Goal: Task Accomplishment & Management: Complete application form

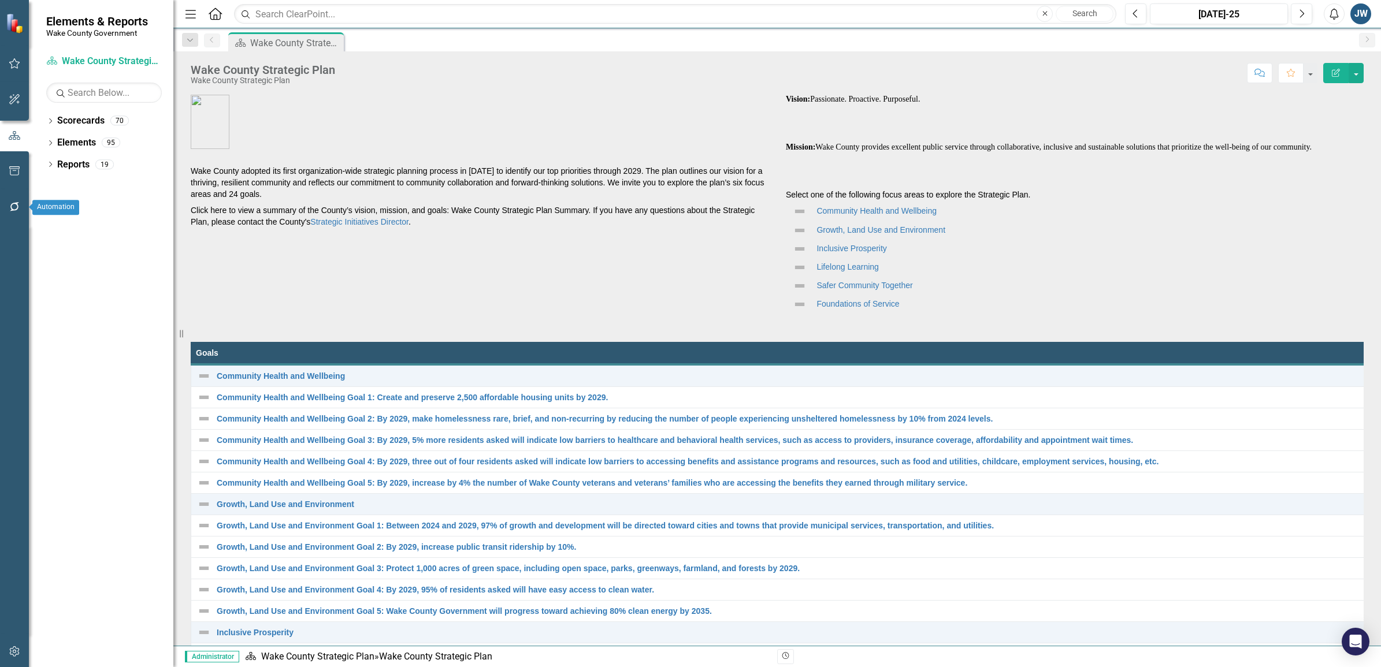
click at [13, 200] on button "button" at bounding box center [15, 207] width 26 height 24
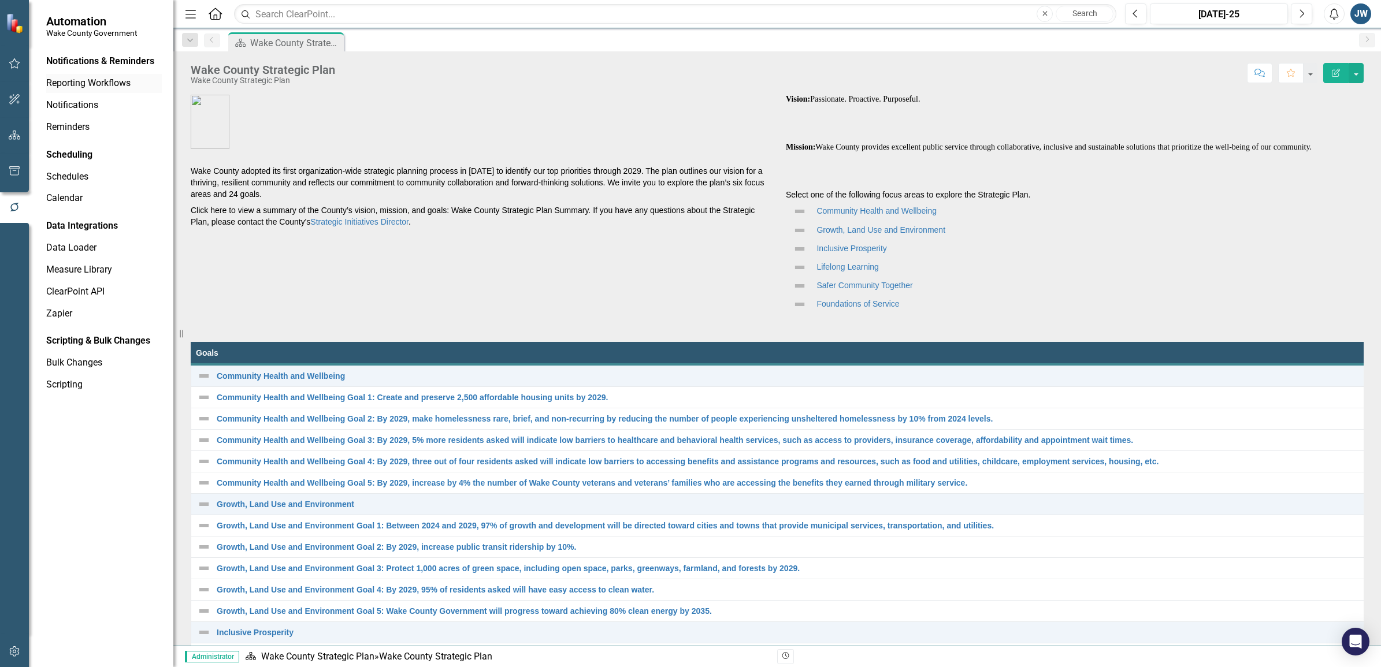
click at [91, 84] on link "Reporting Workflows" at bounding box center [104, 83] width 116 height 13
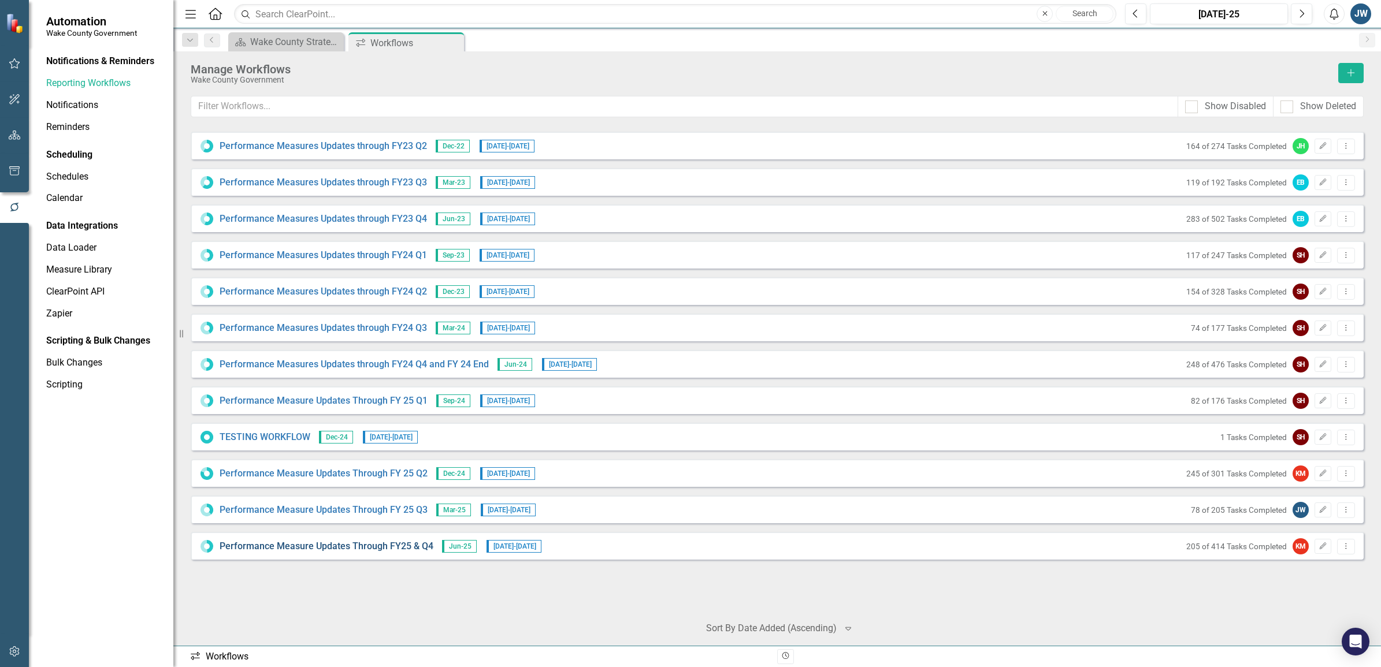
click at [328, 545] on link "Performance Measure Updates Through FY25 & Q4" at bounding box center [327, 546] width 214 height 13
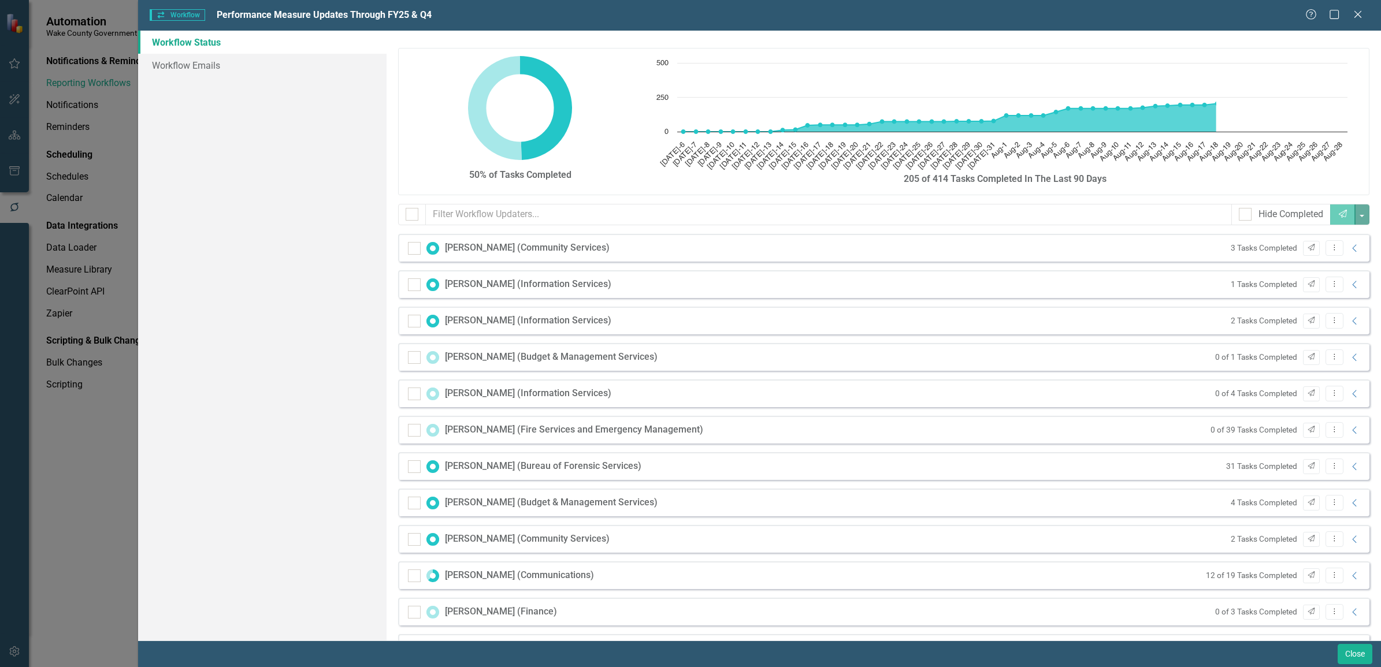
checkbox input "false"
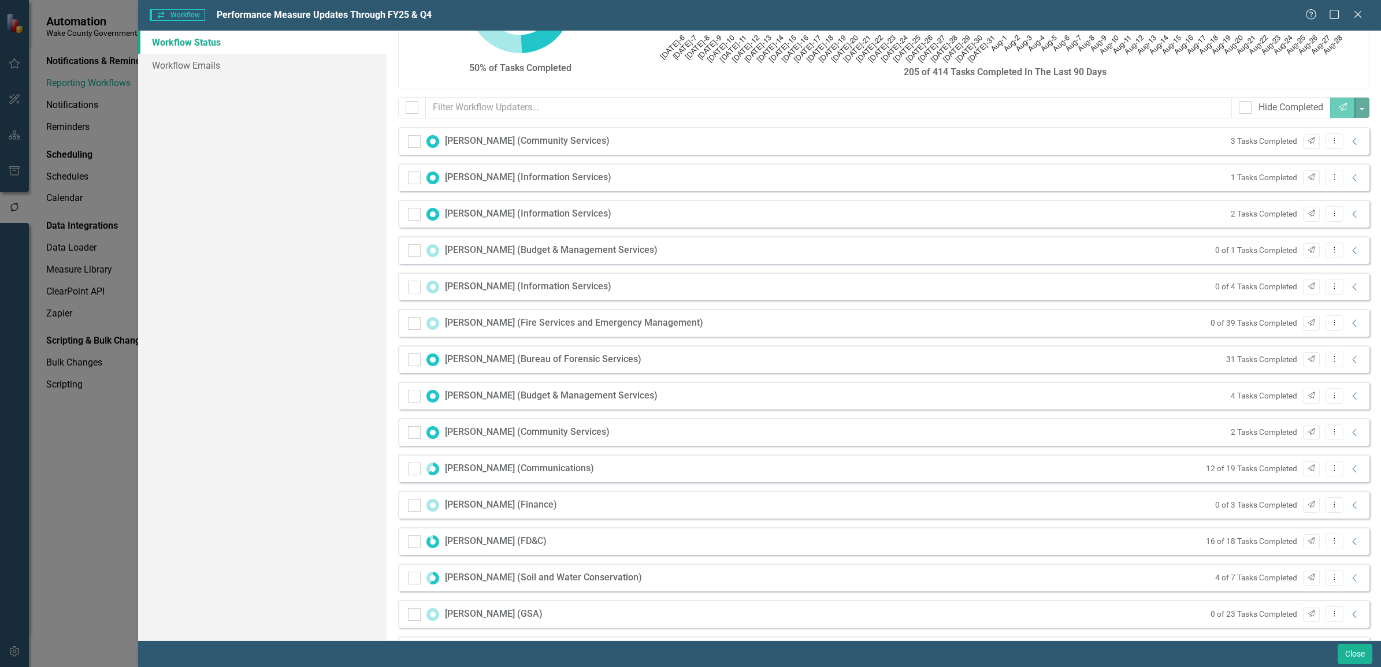
scroll to position [144, 0]
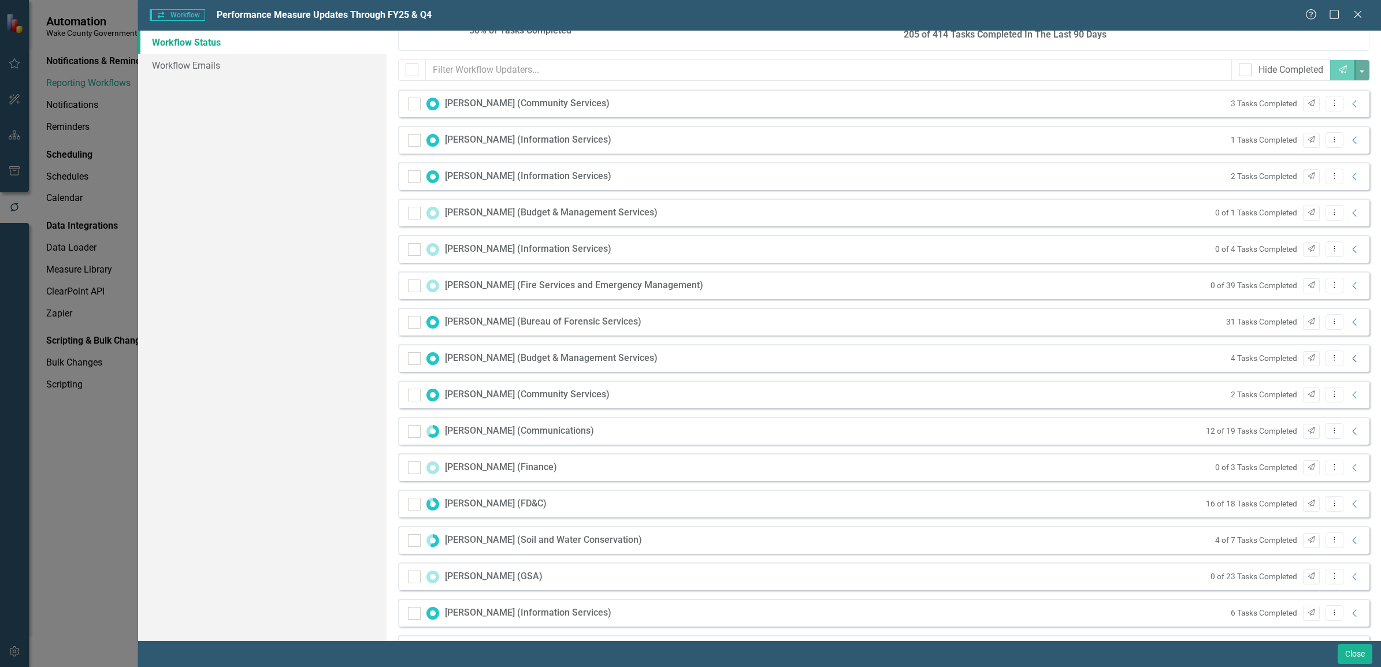
click at [1349, 359] on icon "Collapse" at bounding box center [1355, 358] width 12 height 9
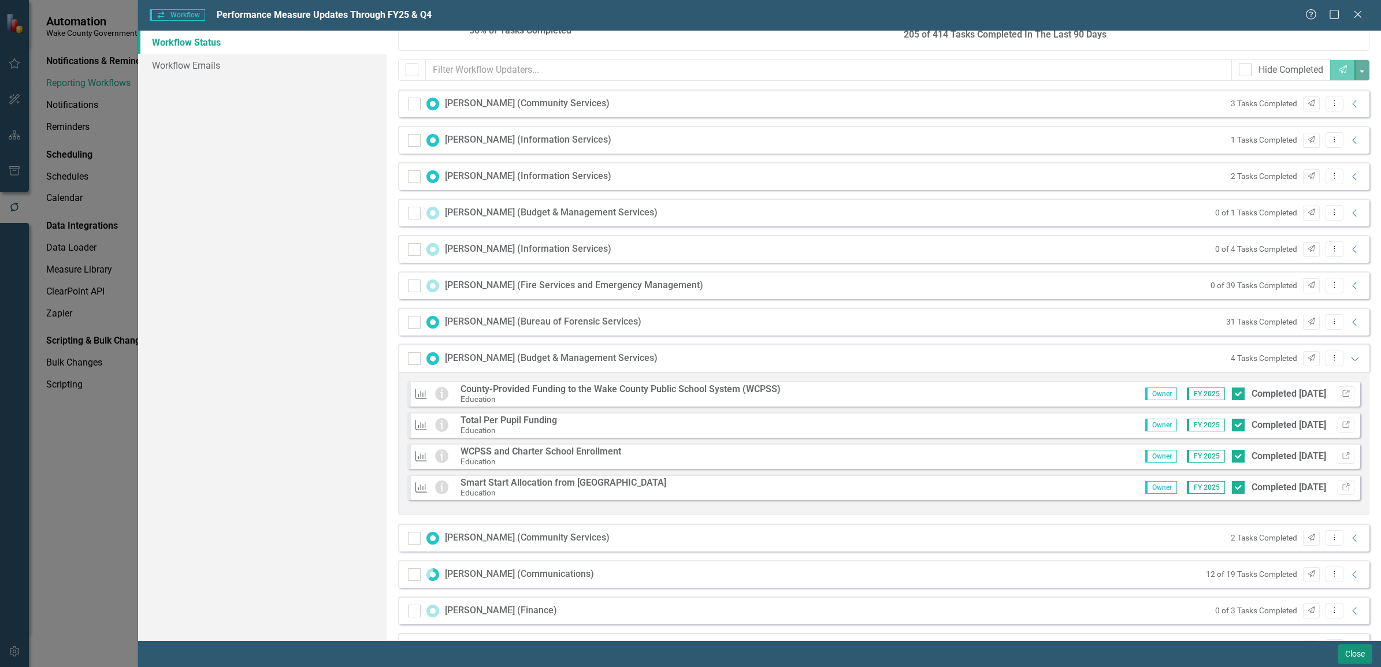
click at [1359, 656] on button "Close" at bounding box center [1354, 654] width 35 height 20
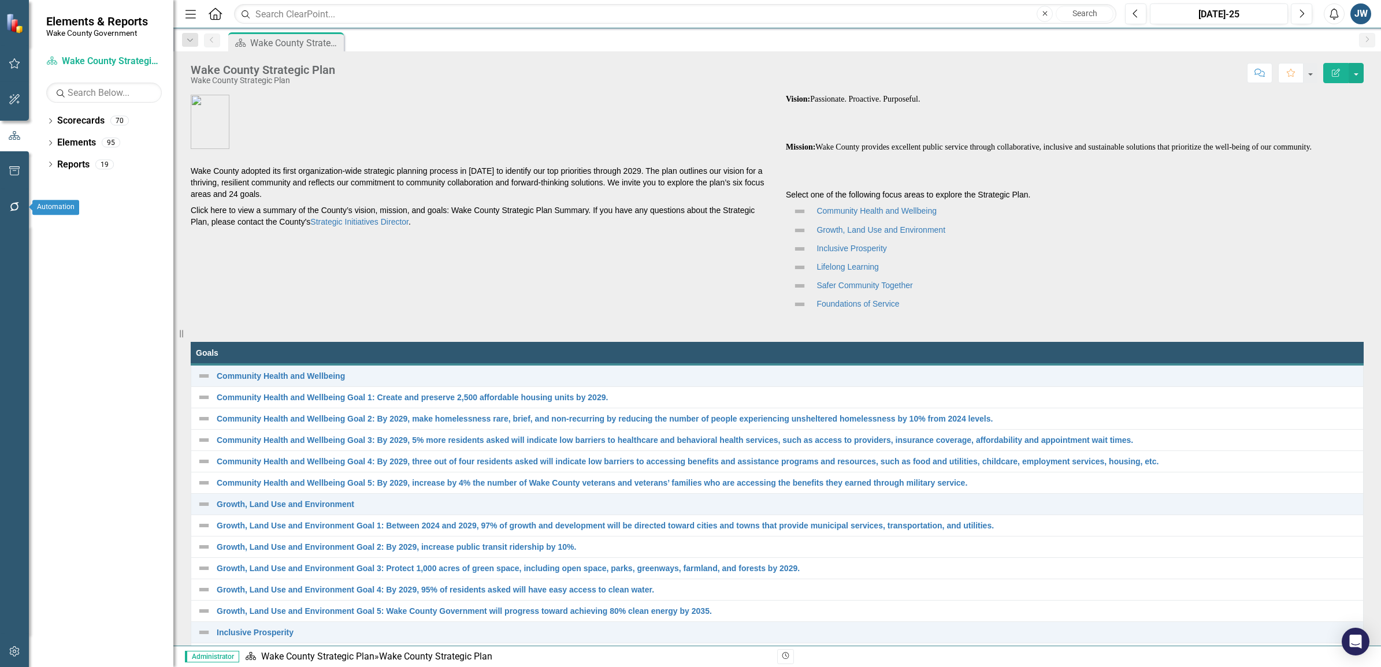
click at [12, 209] on icon "button" at bounding box center [15, 206] width 12 height 9
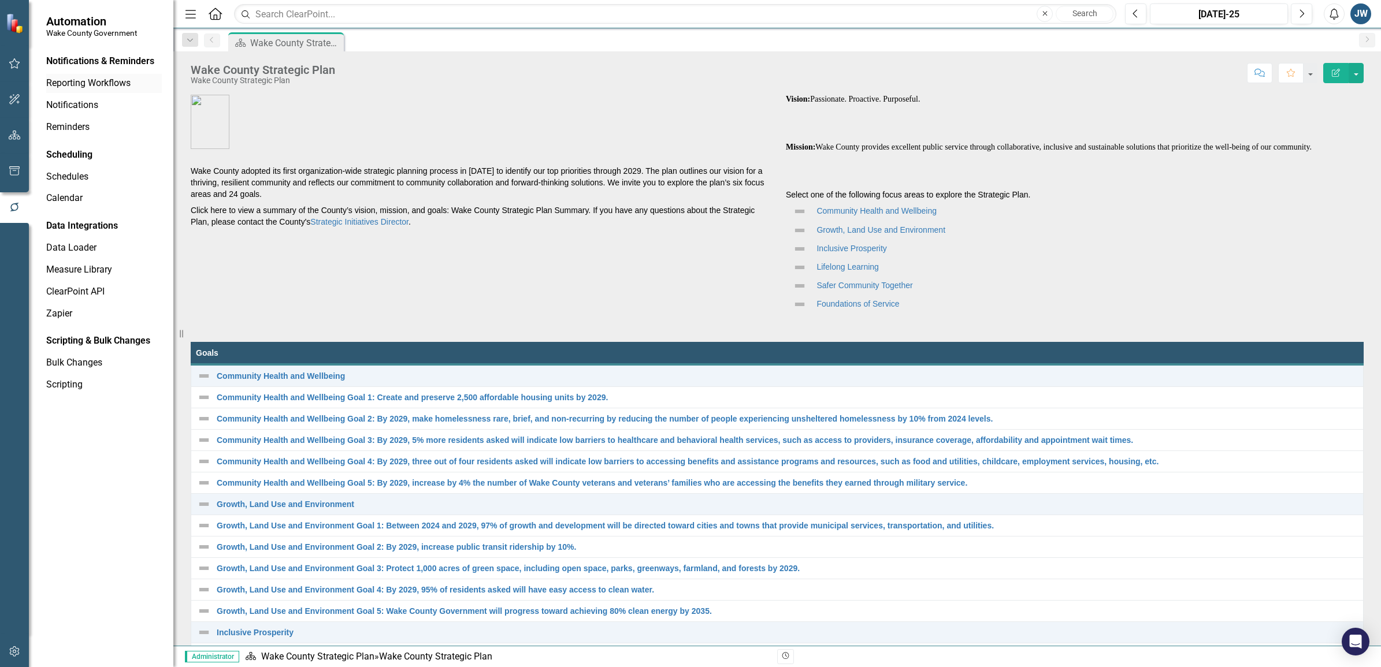
click at [96, 83] on link "Reporting Workflows" at bounding box center [104, 83] width 116 height 13
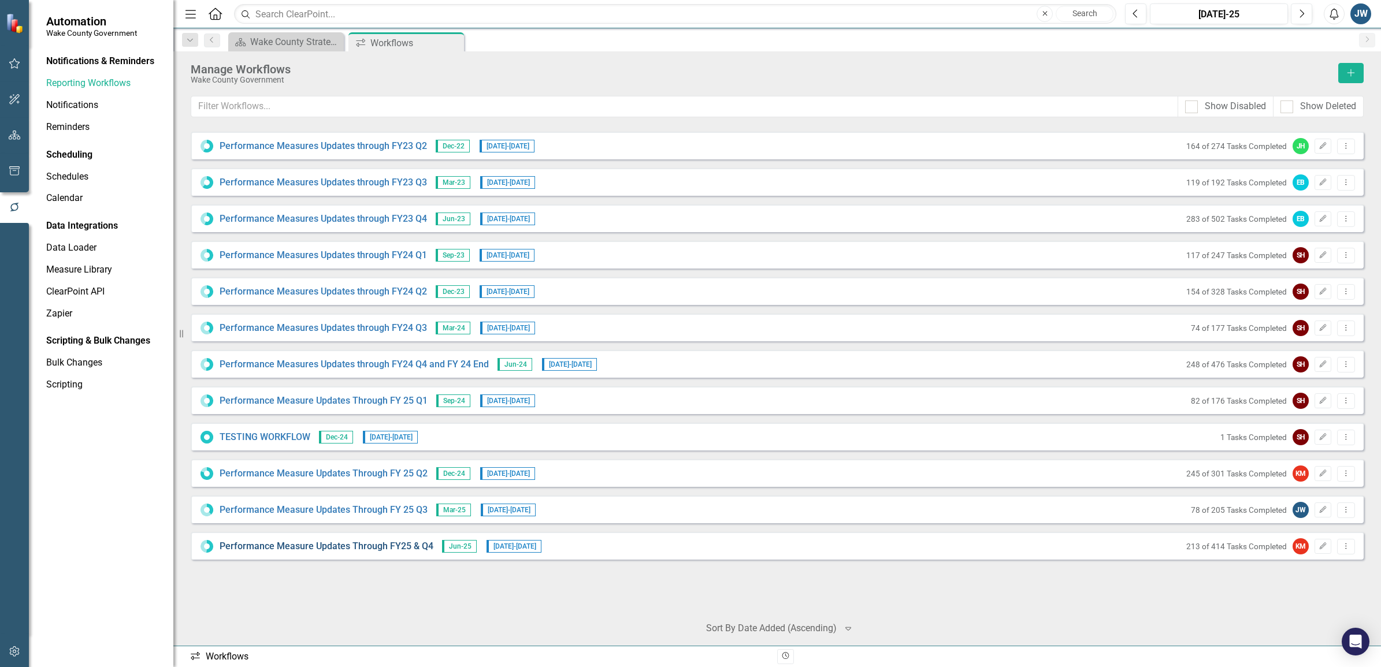
click at [370, 547] on link "Performance Measure Updates Through FY25 & Q4" at bounding box center [327, 546] width 214 height 13
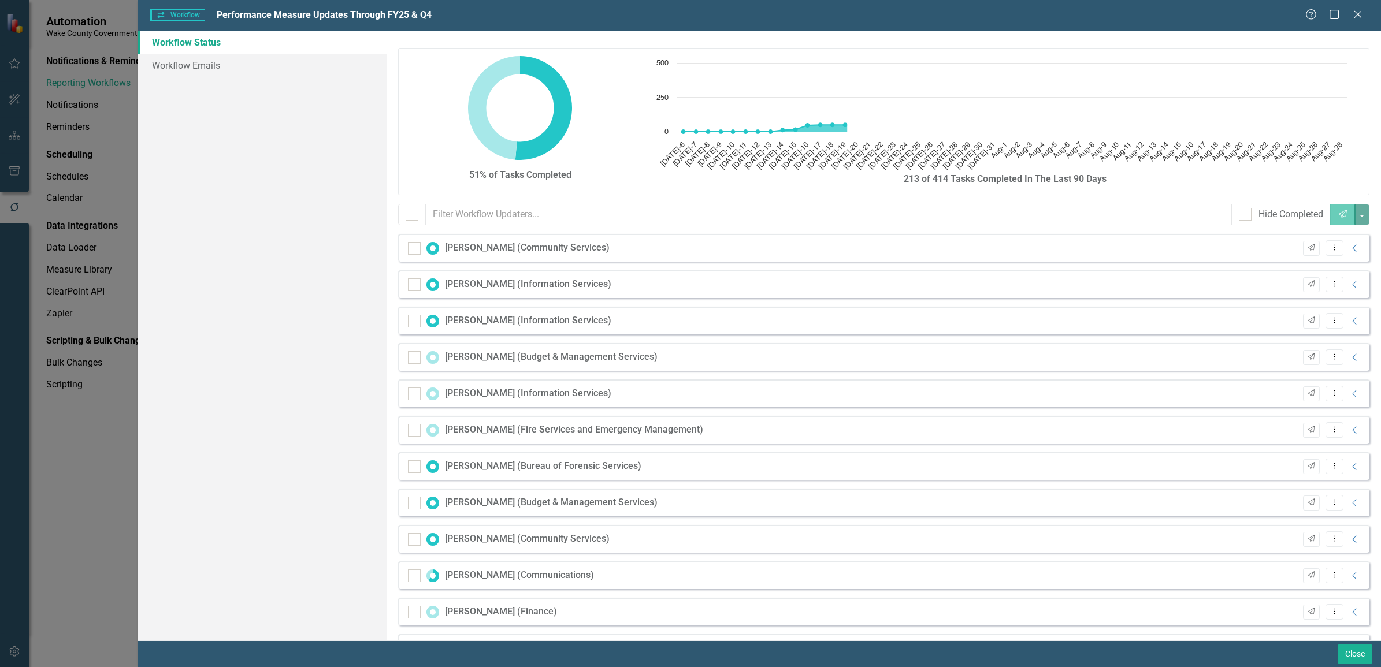
checkbox input "false"
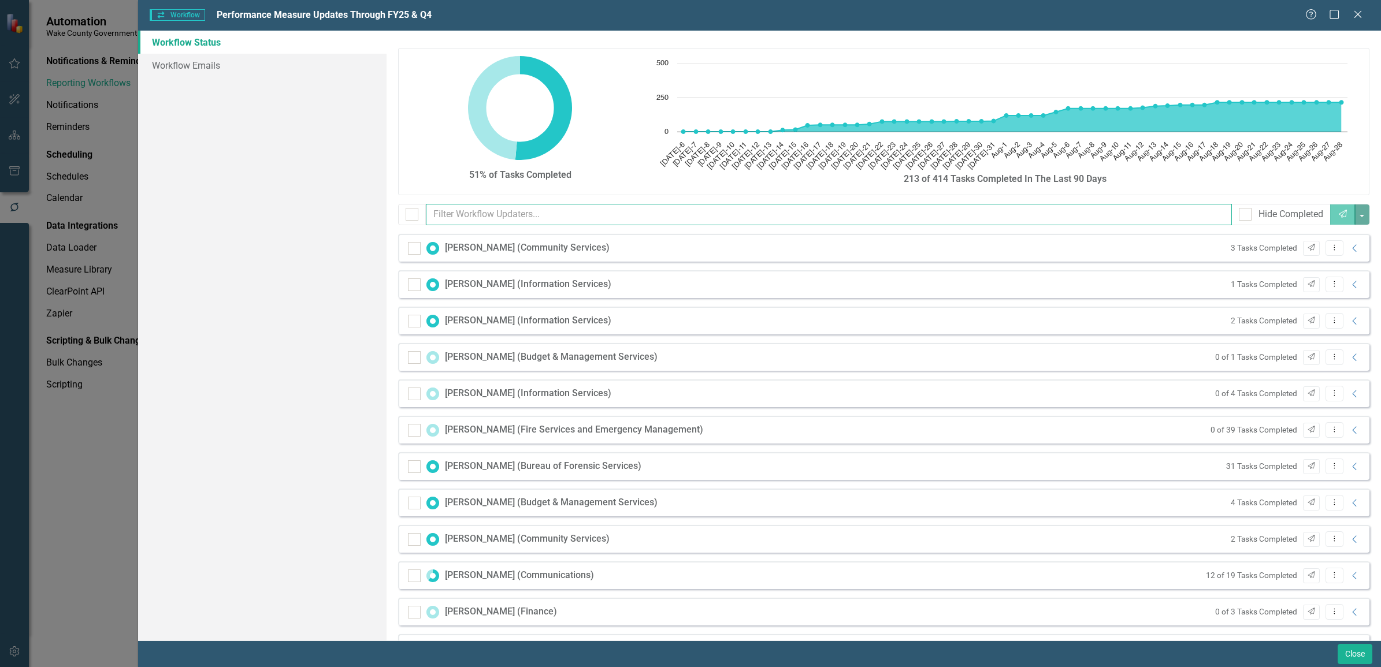
click at [680, 209] on input "text" at bounding box center [829, 214] width 806 height 21
type input "y"
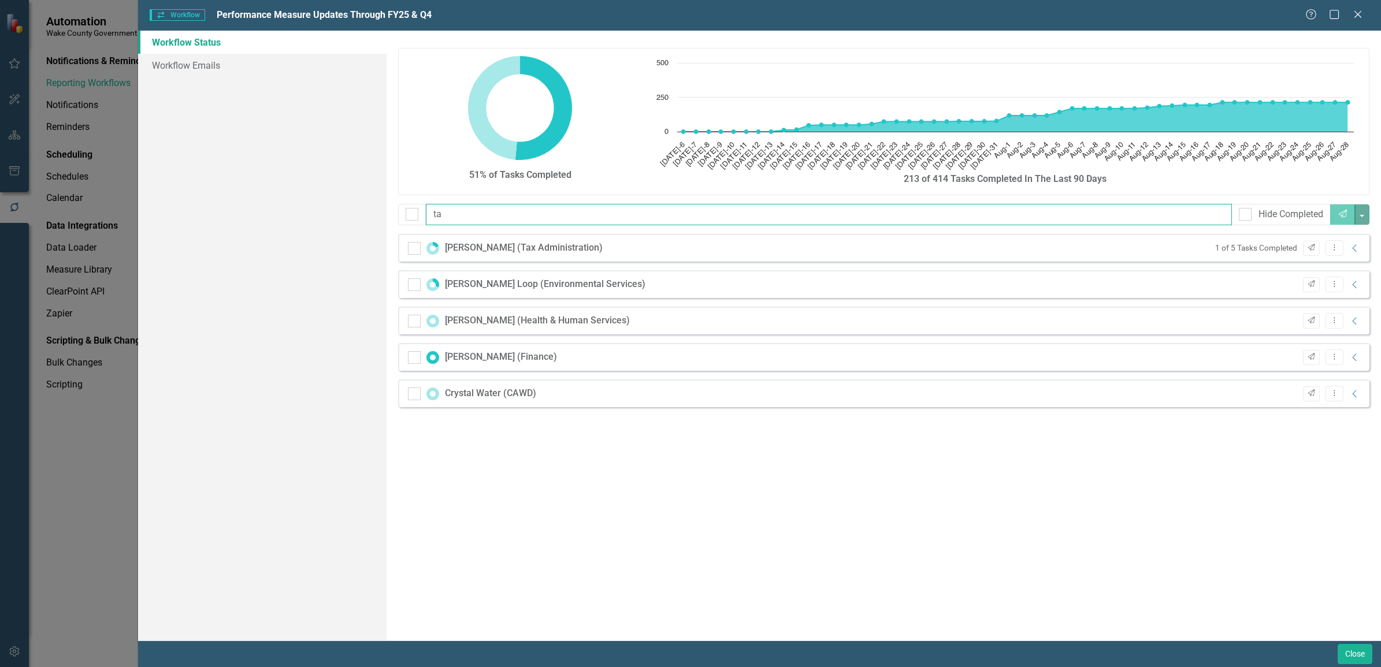
type input "t"
type input "nic"
click at [1351, 322] on icon "Collapse" at bounding box center [1355, 321] width 12 height 9
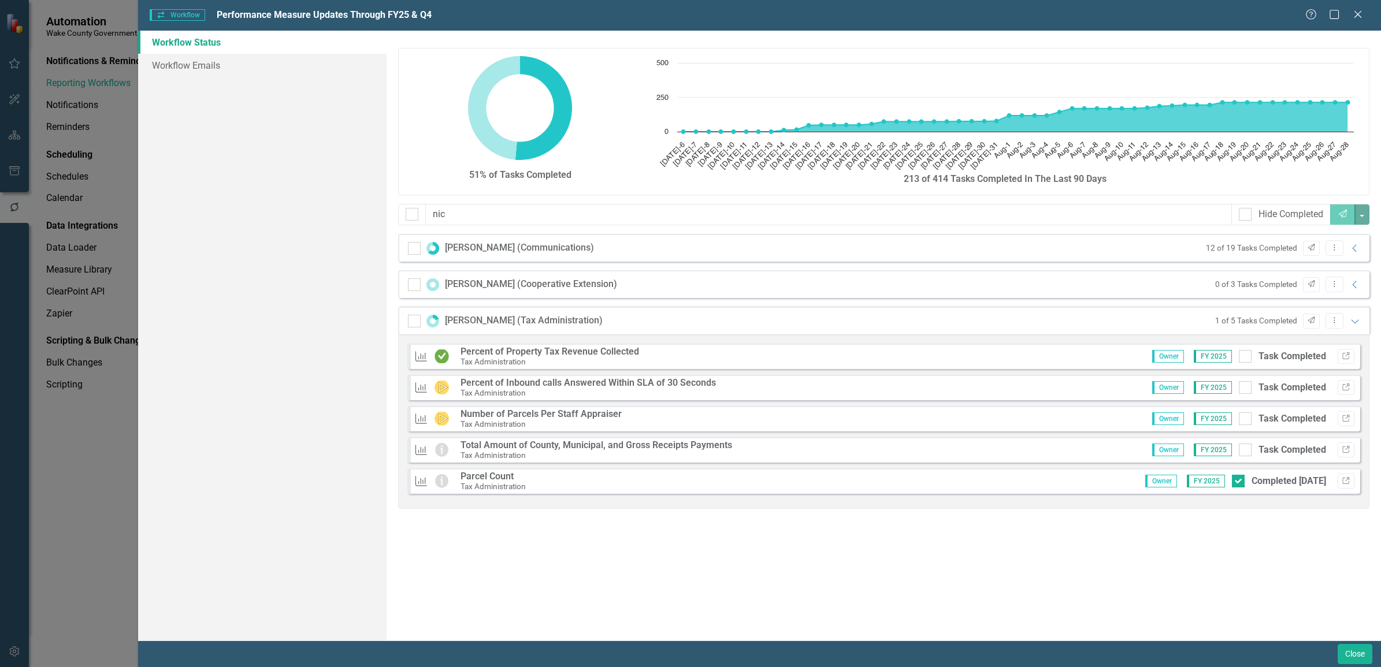
click at [597, 349] on strong "Percent of Property Tax Revenue Collected" at bounding box center [549, 351] width 178 height 11
click at [1344, 354] on icon "Link" at bounding box center [1345, 356] width 9 height 7
click at [1345, 388] on icon "button" at bounding box center [1345, 387] width 7 height 7
click at [1243, 390] on div at bounding box center [1244, 387] width 13 height 13
click at [1243, 389] on input "Task Completed" at bounding box center [1242, 385] width 8 height 8
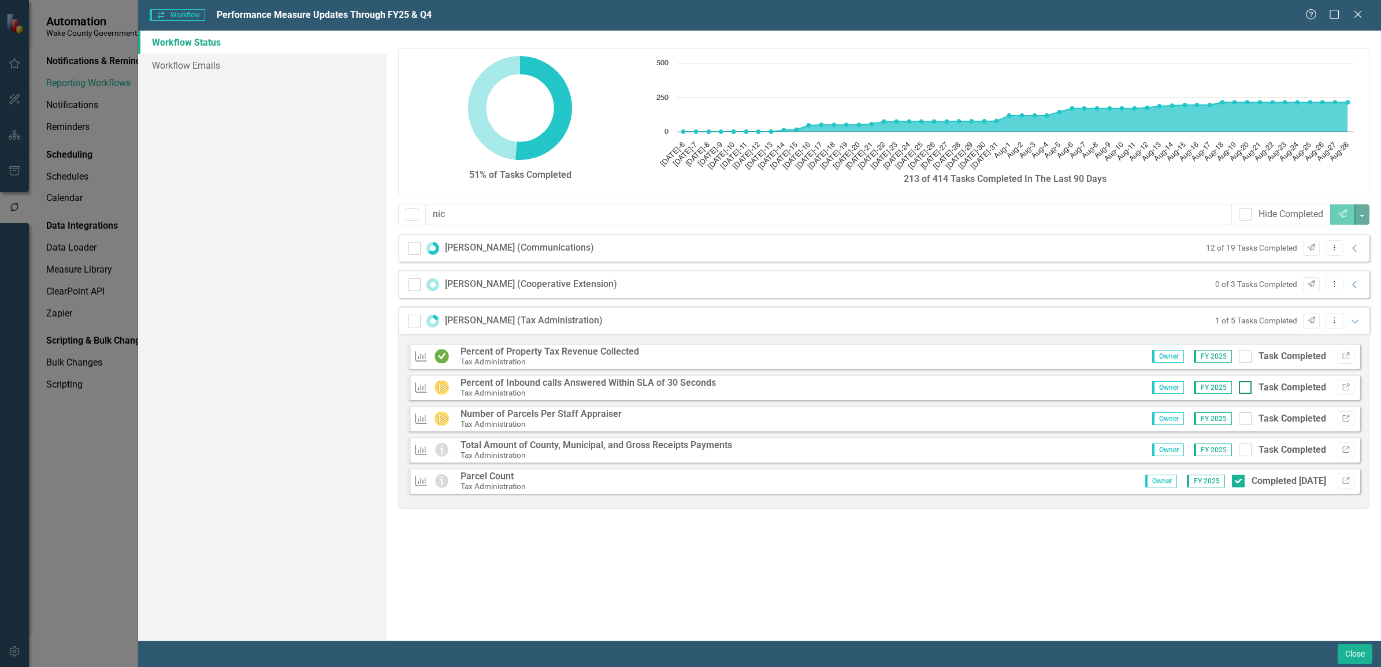
checkbox input "true"
click at [1344, 420] on icon "Link" at bounding box center [1345, 418] width 9 height 7
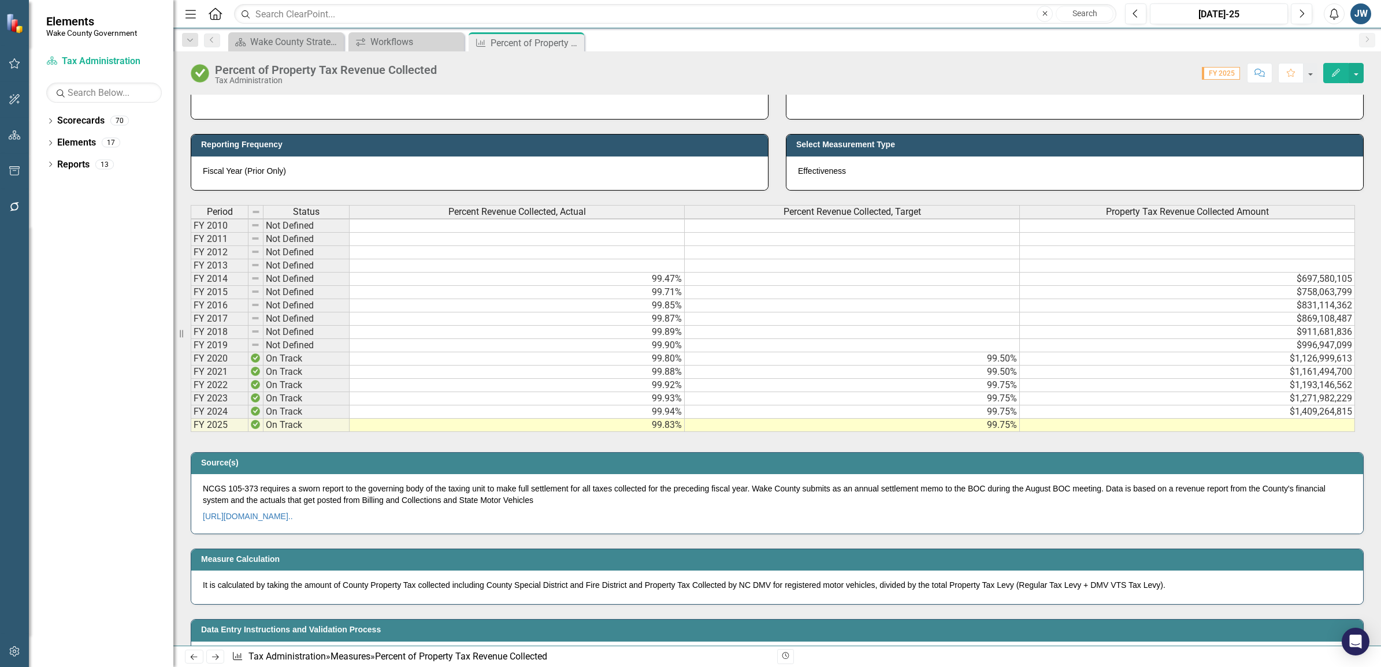
scroll to position [2, 0]
click at [1161, 423] on td at bounding box center [1187, 423] width 335 height 13
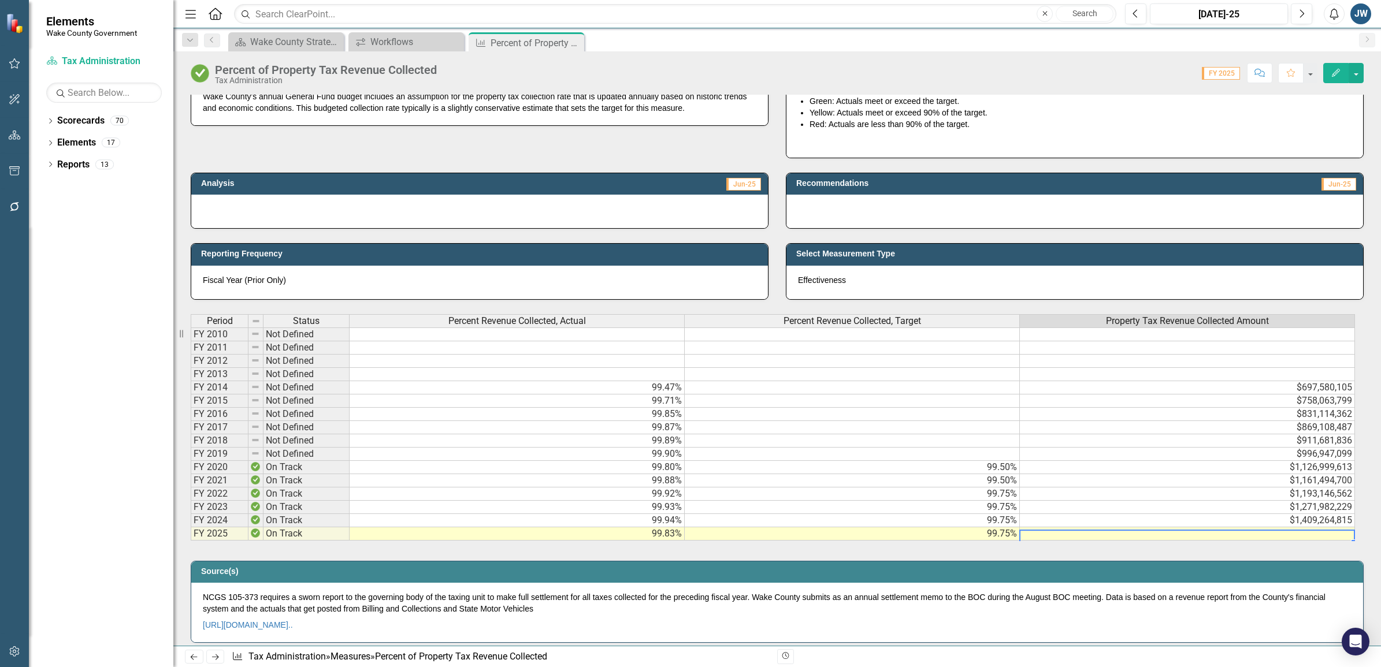
scroll to position [72, 0]
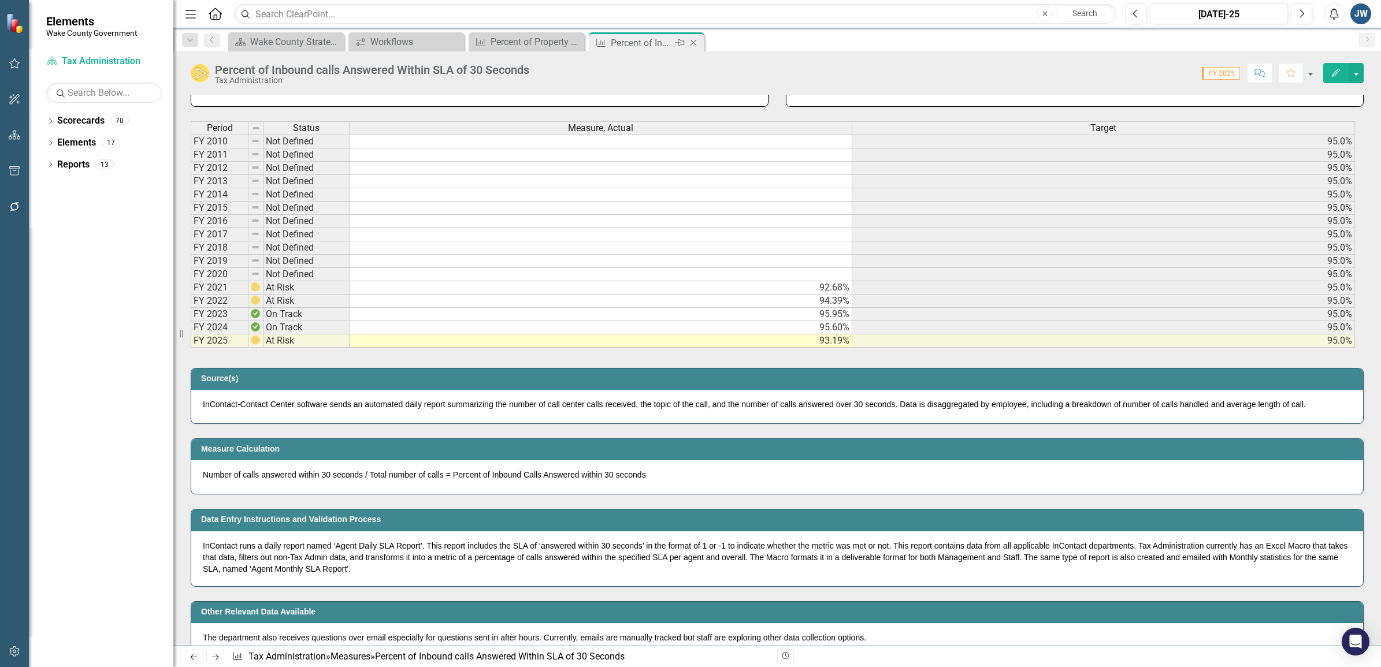
click at [691, 42] on icon "Close" at bounding box center [693, 42] width 12 height 9
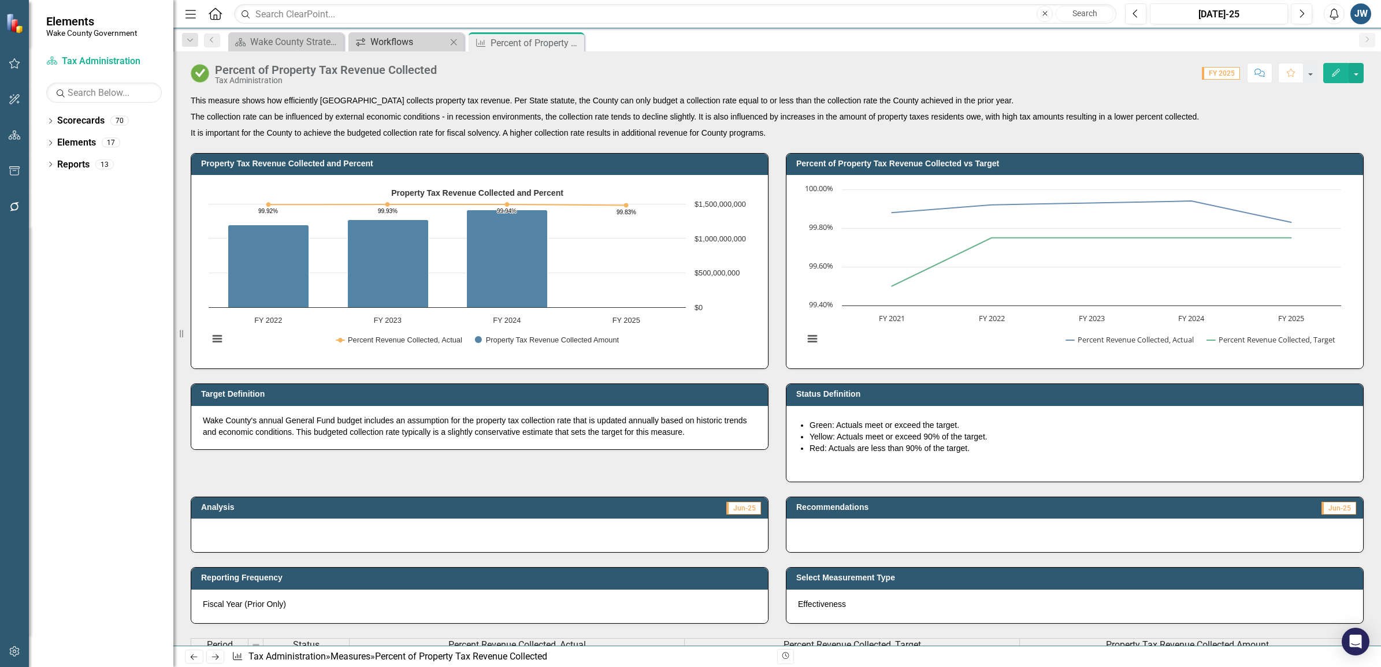
click at [386, 42] on div "Workflows" at bounding box center [408, 42] width 76 height 14
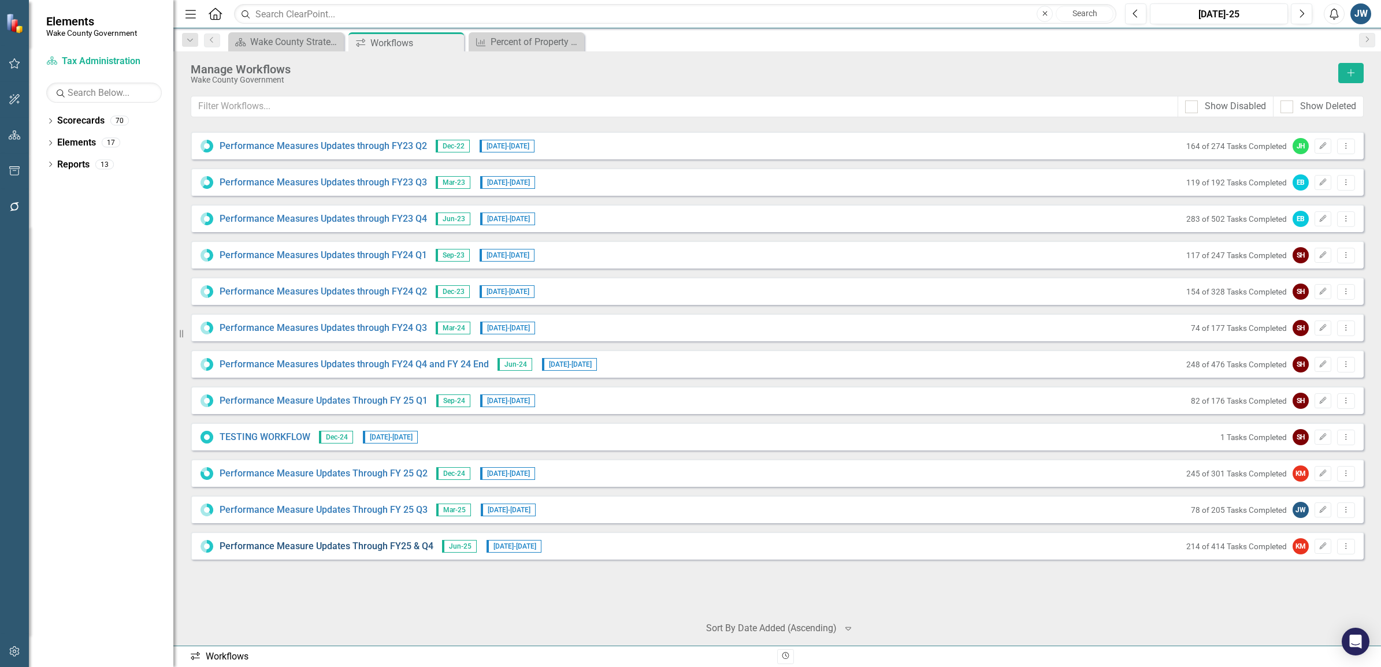
click at [322, 545] on link "Performance Measure Updates Through FY25 & Q4" at bounding box center [327, 546] width 214 height 13
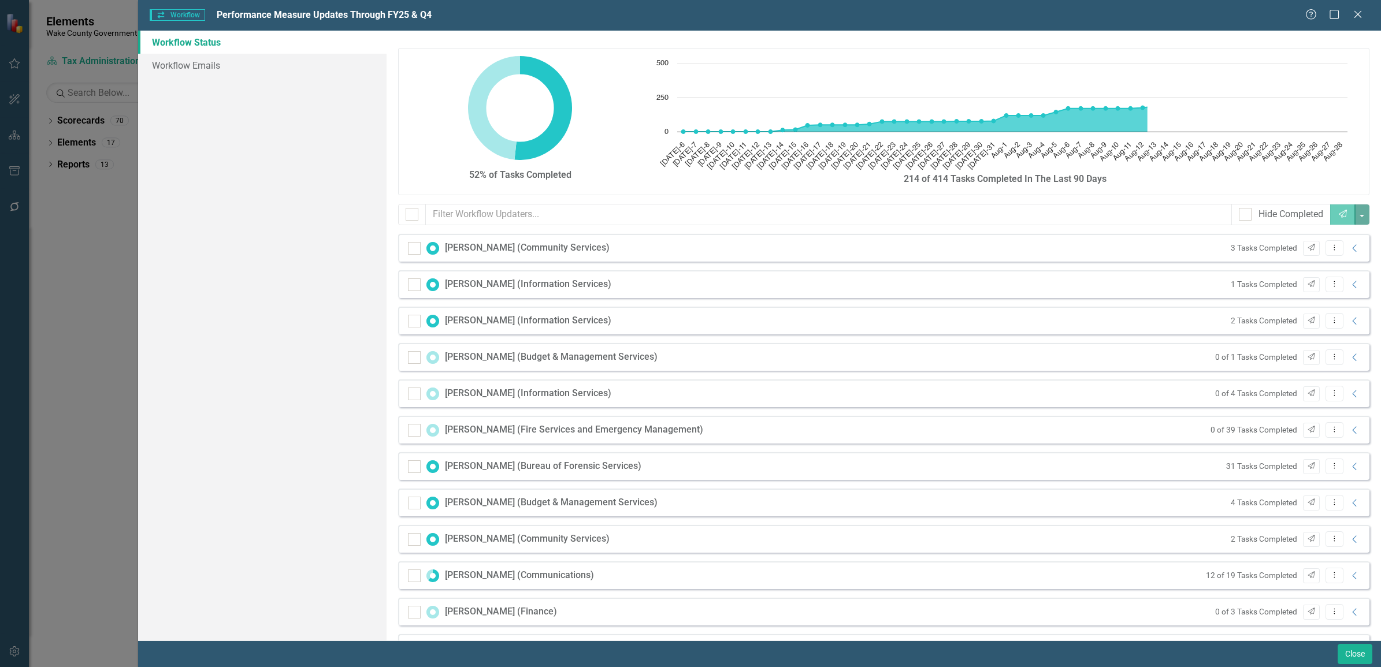
checkbox input "false"
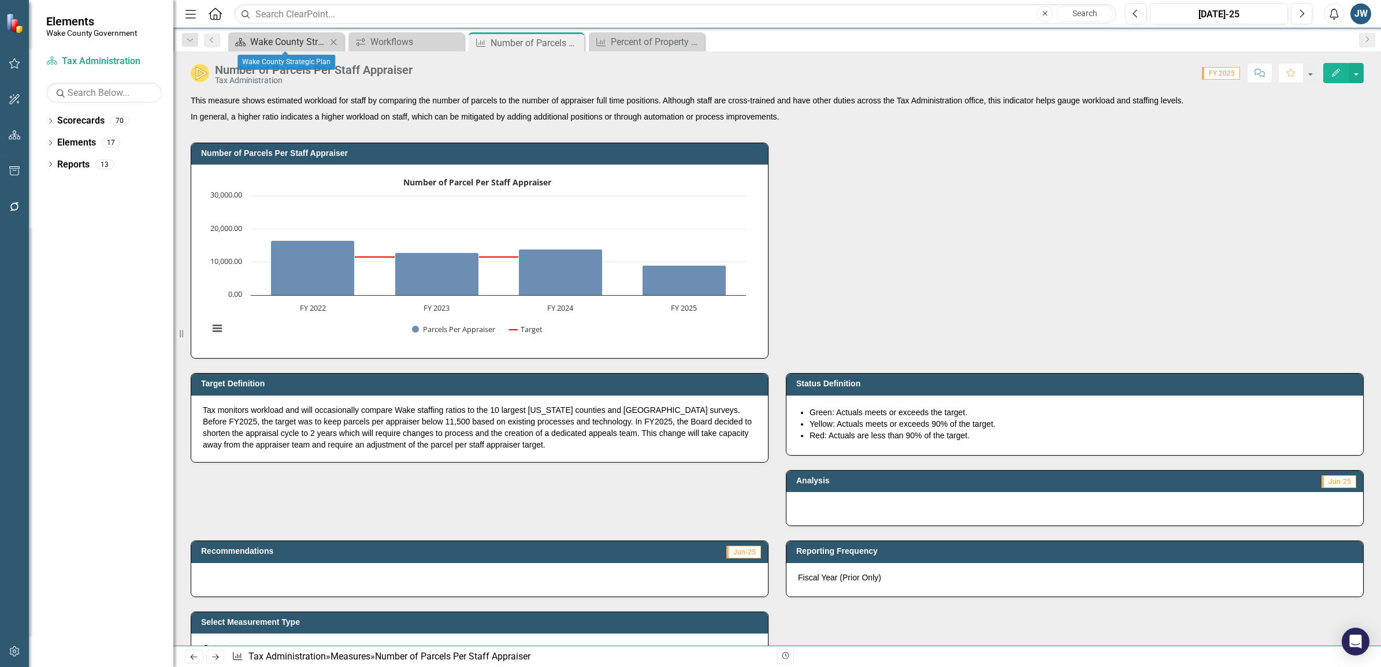
click at [281, 43] on div "Wake County Strategic Plan" at bounding box center [288, 42] width 76 height 14
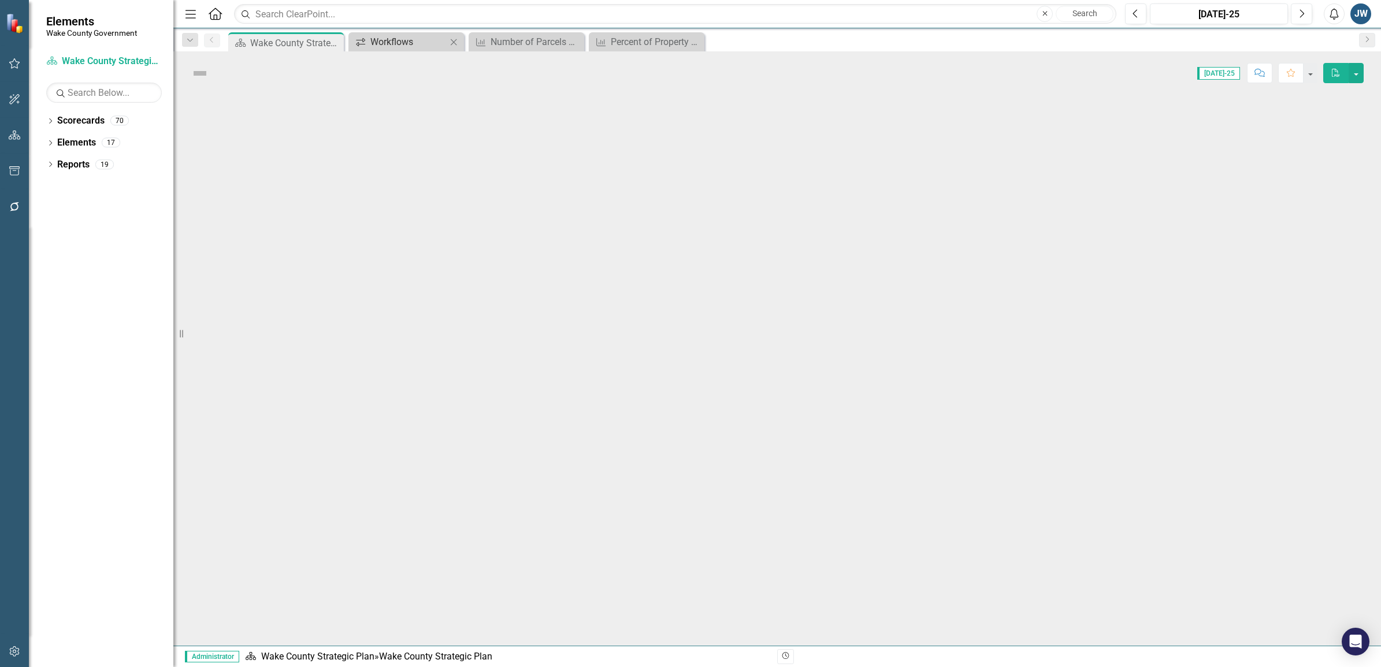
click at [375, 40] on div "Workflows" at bounding box center [408, 42] width 76 height 14
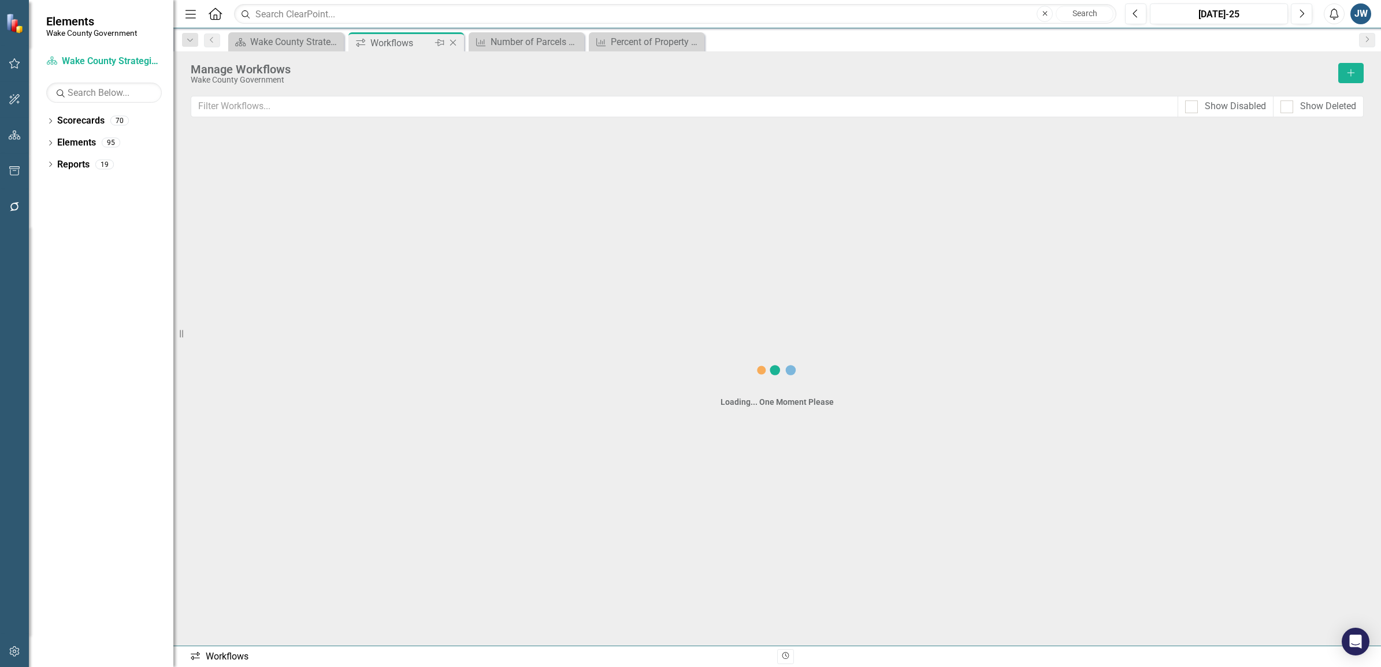
click at [390, 41] on div "Workflows" at bounding box center [401, 43] width 62 height 14
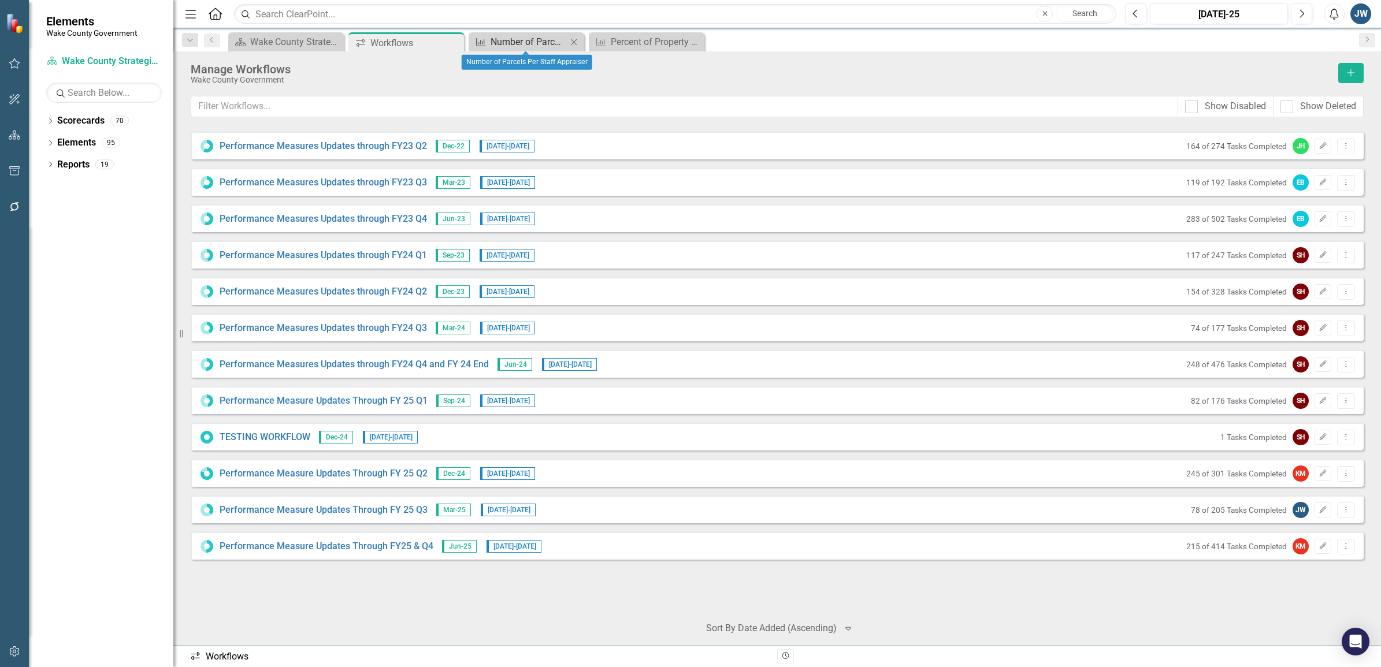
click at [517, 44] on div "Number of Parcels Per Staff Appraiser" at bounding box center [528, 42] width 76 height 14
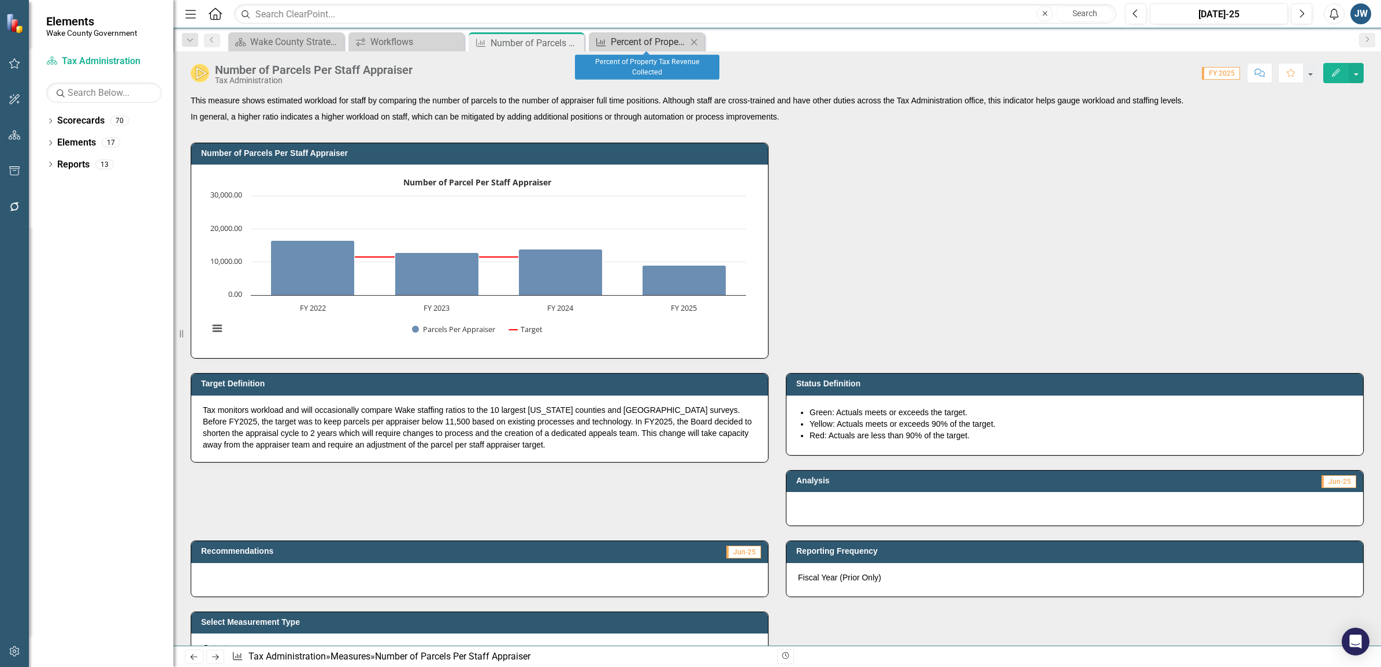
click at [635, 43] on div "Percent of Property Tax Revenue Collected" at bounding box center [649, 42] width 76 height 14
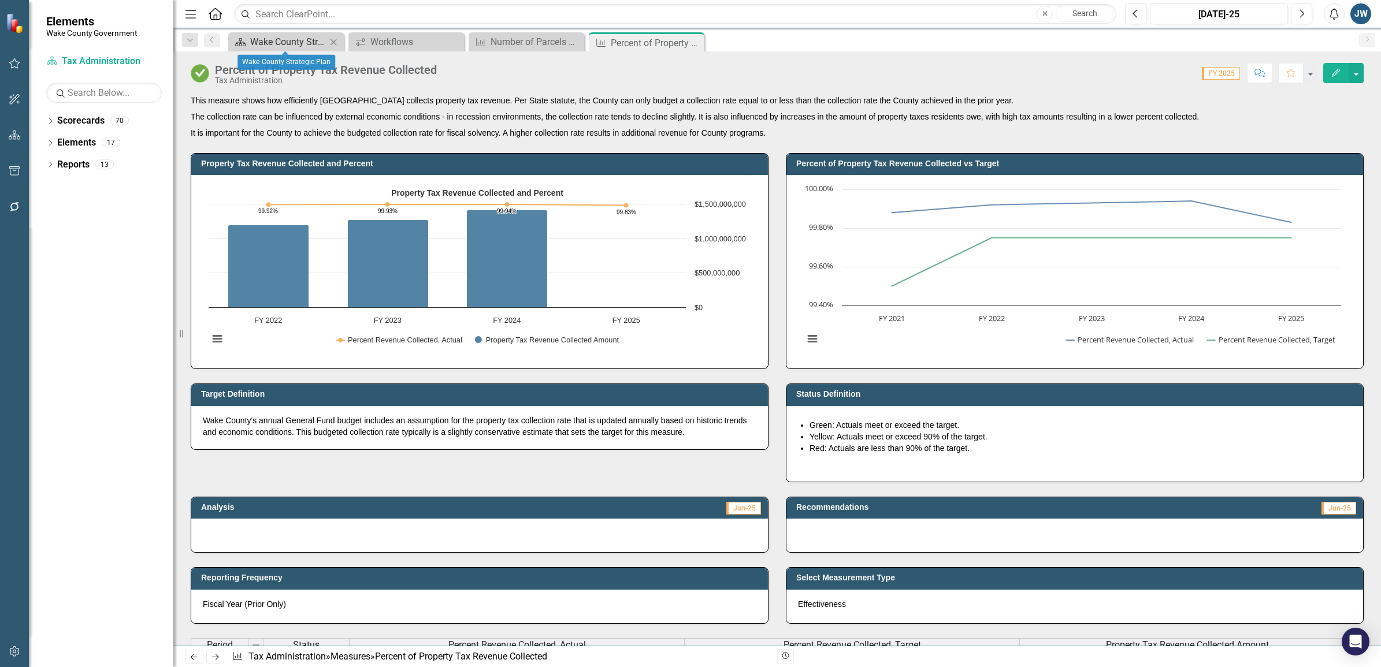
click at [278, 42] on div "Wake County Strategic Plan" at bounding box center [288, 42] width 76 height 14
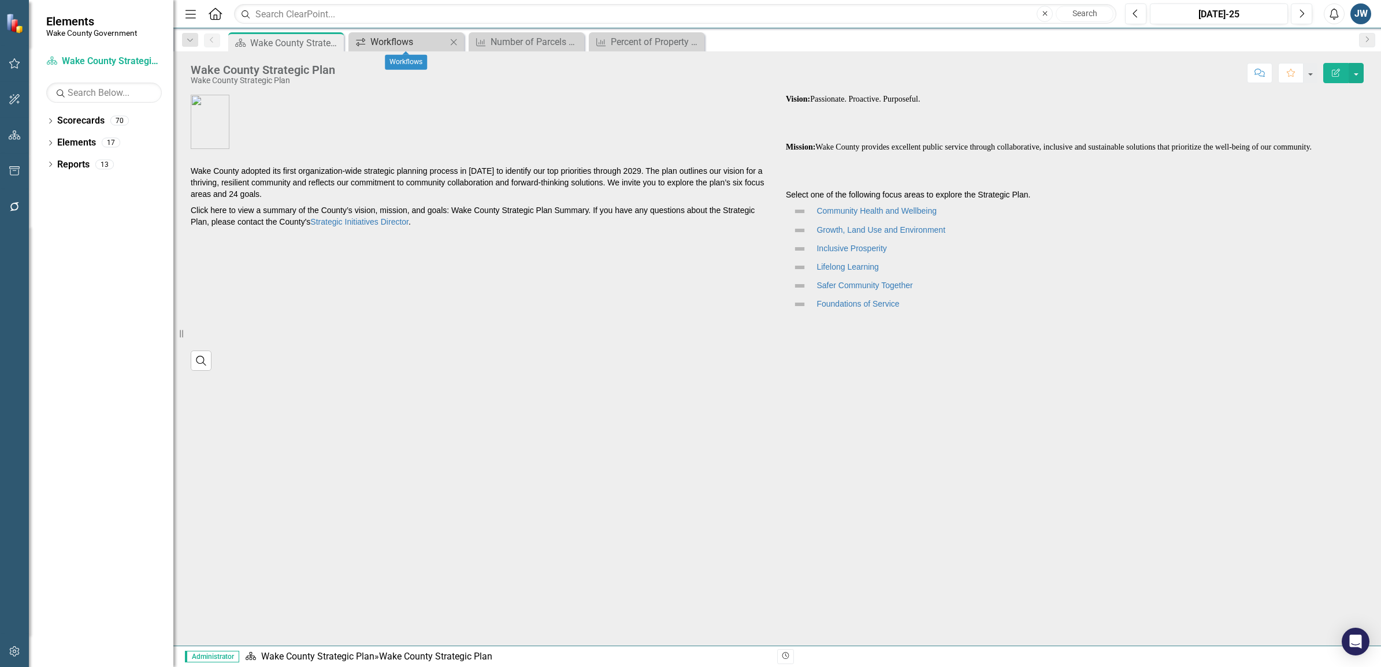
click at [405, 44] on div "Workflows" at bounding box center [408, 42] width 76 height 14
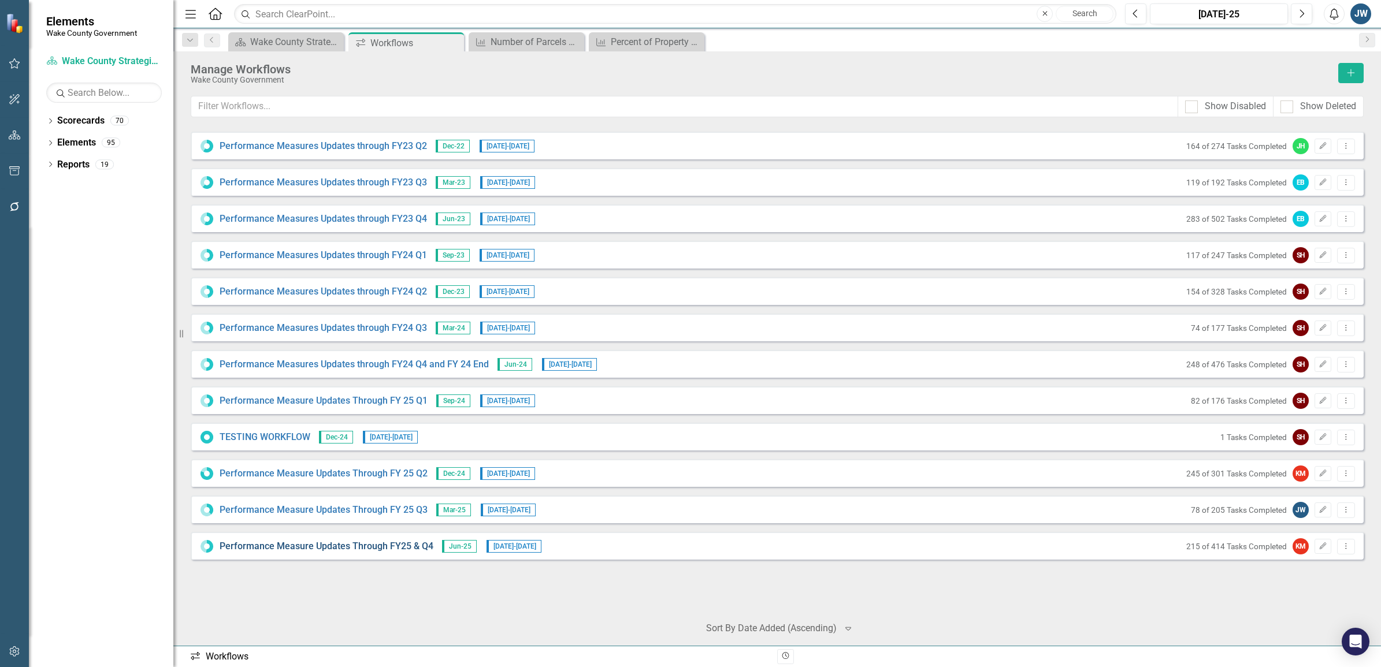
click at [338, 544] on link "Performance Measure Updates Through FY25 & Q4" at bounding box center [327, 546] width 214 height 13
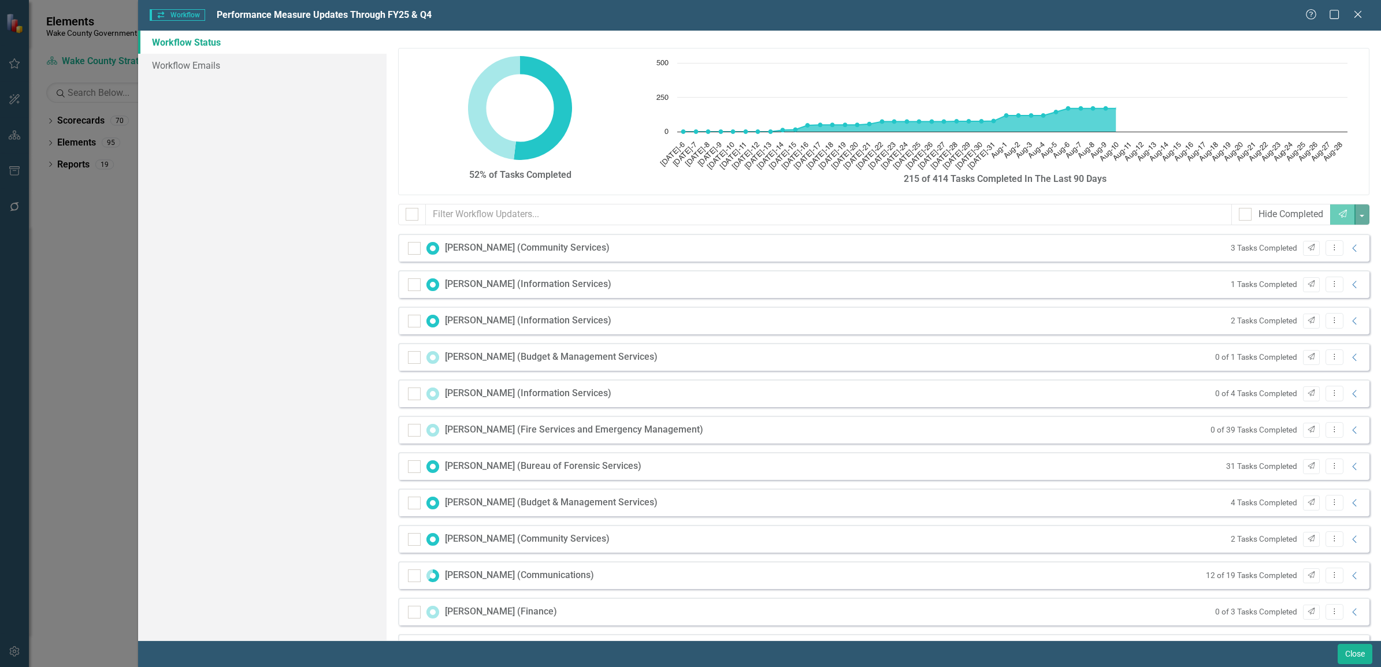
checkbox input "false"
click at [553, 220] on input "text" at bounding box center [829, 214] width 806 height 21
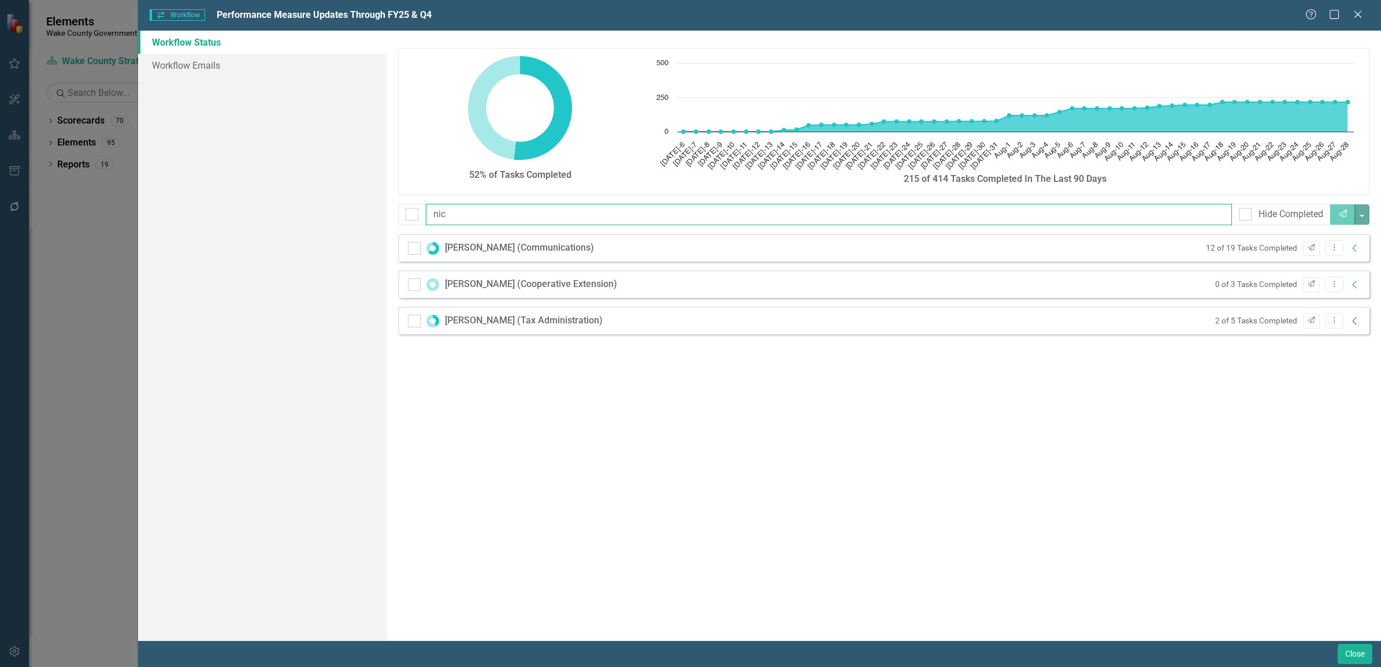
type input "nic"
click at [1355, 321] on icon "Collapse" at bounding box center [1355, 321] width 12 height 9
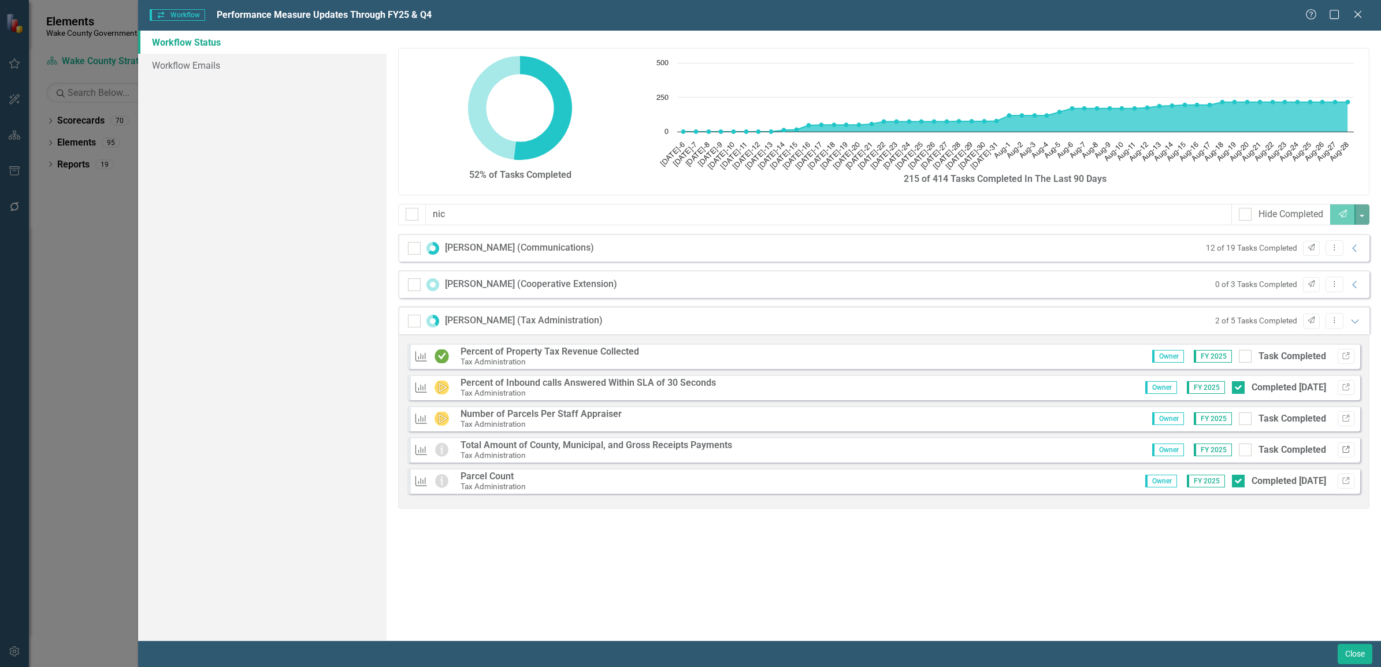
click at [1344, 449] on icon "Link" at bounding box center [1345, 450] width 9 height 7
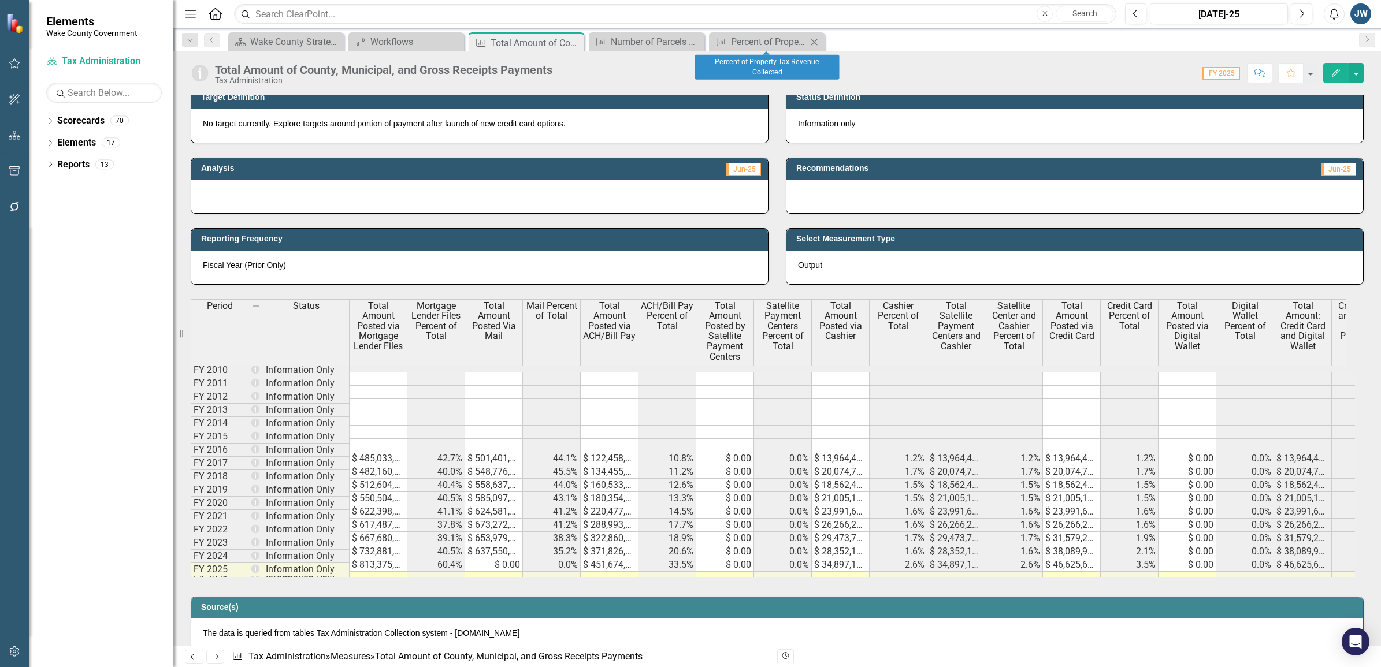
click at [813, 42] on icon at bounding box center [814, 42] width 6 height 6
drag, startPoint x: 813, startPoint y: 42, endPoint x: 769, endPoint y: 42, distance: 44.5
click at [796, 42] on div "Scorecard Wake County Strategic Plan Close Workflows Workflows Close Measure To…" at bounding box center [789, 41] width 1127 height 18
drag, startPoint x: 698, startPoint y: 40, endPoint x: 583, endPoint y: 45, distance: 114.5
click at [0, 0] on icon "Close" at bounding box center [0, 0] width 0 height 0
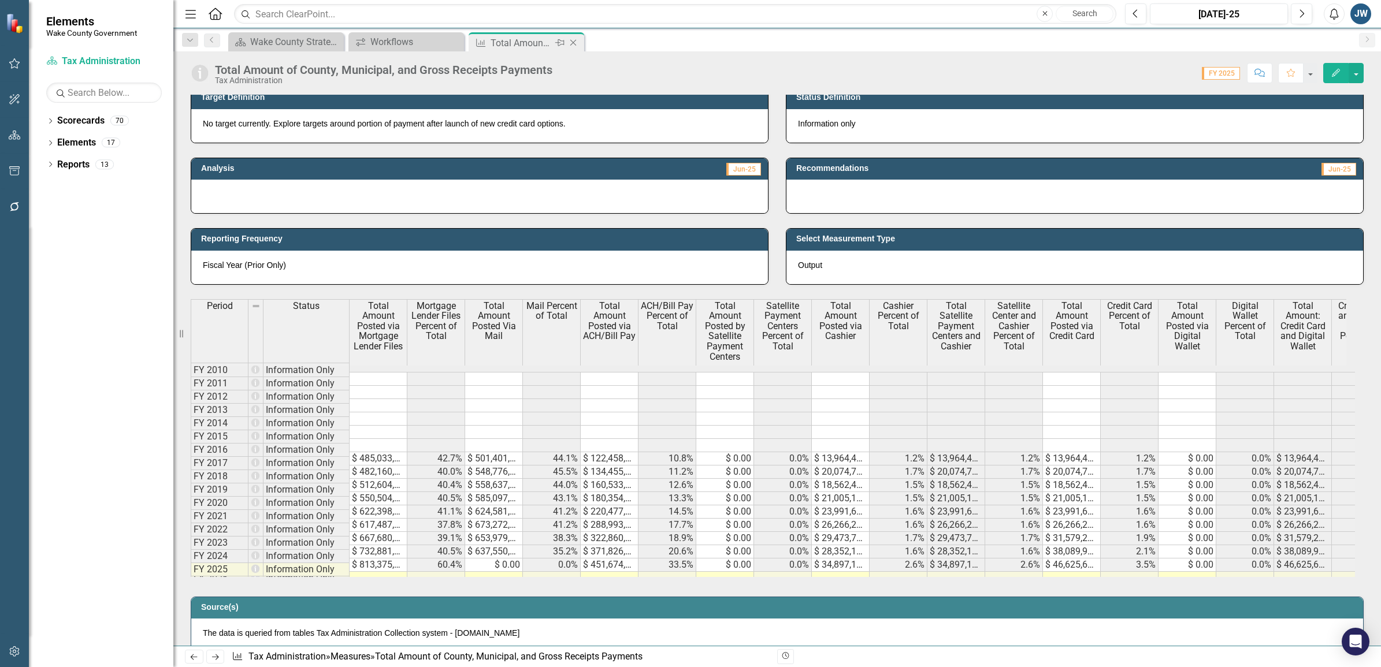
click at [576, 41] on icon "Close" at bounding box center [573, 42] width 12 height 9
